Goal: Find specific page/section: Find specific page/section

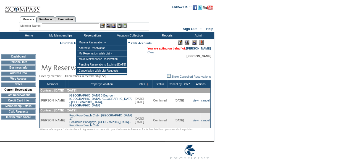
click at [78, 26] on input "text" at bounding box center [70, 26] width 57 height 6
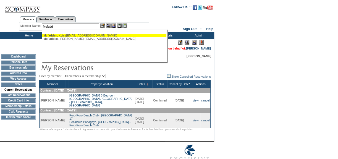
click at [74, 36] on div "[PERSON_NAME] en, Kyia ([EMAIL_ADDRESS][DOMAIN_NAME])" at bounding box center [103, 35] width 121 height 3
type input "[PERSON_NAME] ([EMAIL_ADDRESS][DOMAIN_NAME])"
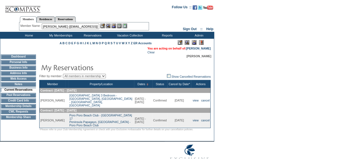
click at [116, 26] on img at bounding box center [113, 25] width 5 height 5
click at [110, 25] on img at bounding box center [108, 25] width 5 height 5
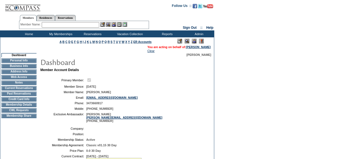
click at [31, 89] on td "Current Reservations" at bounding box center [18, 88] width 35 height 4
